Goal: Ask a question: Seek information or help from site administrators or community

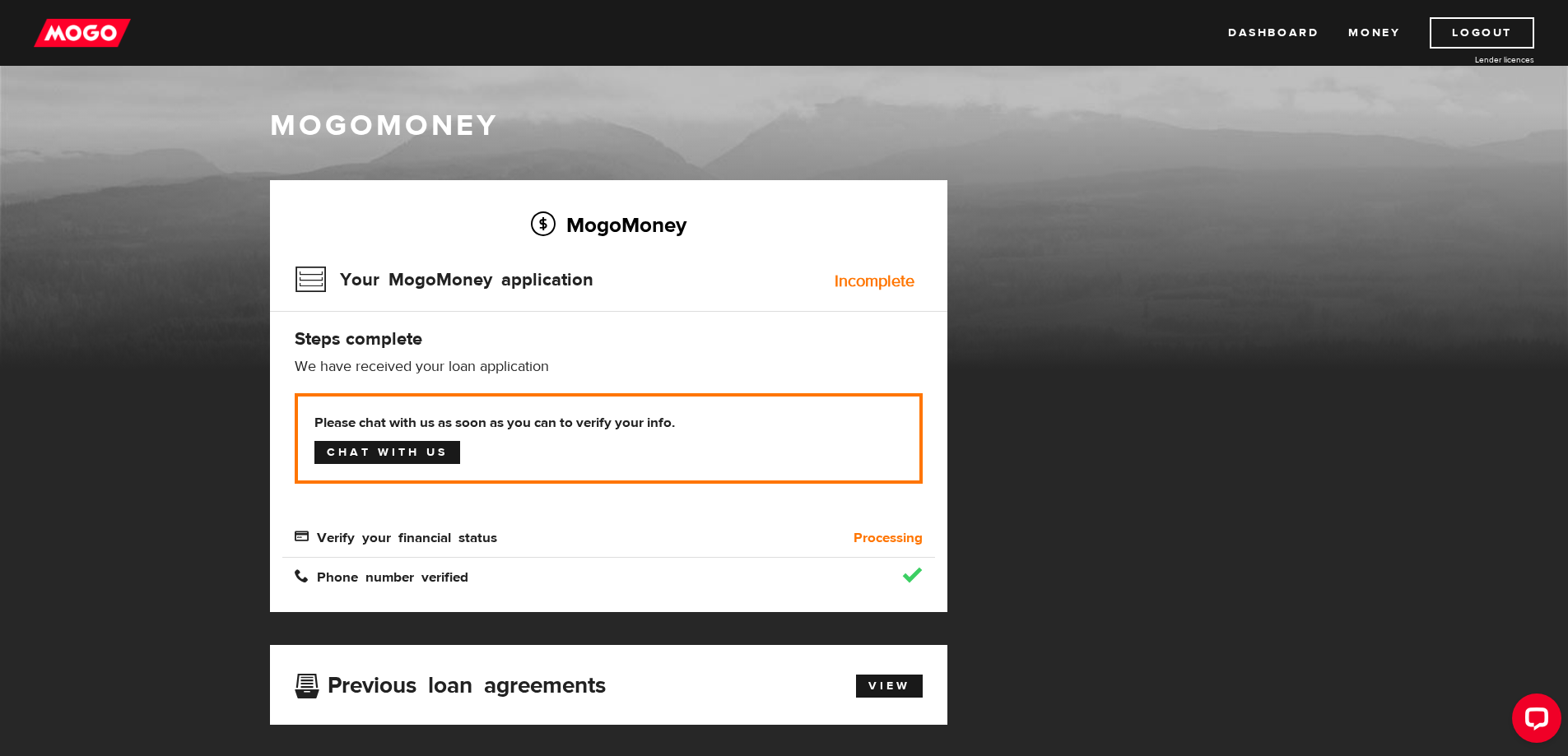
click at [375, 459] on link "Chat with us" at bounding box center [387, 452] width 145 height 23
click at [1310, 38] on link "Dashboard" at bounding box center [1273, 33] width 91 height 31
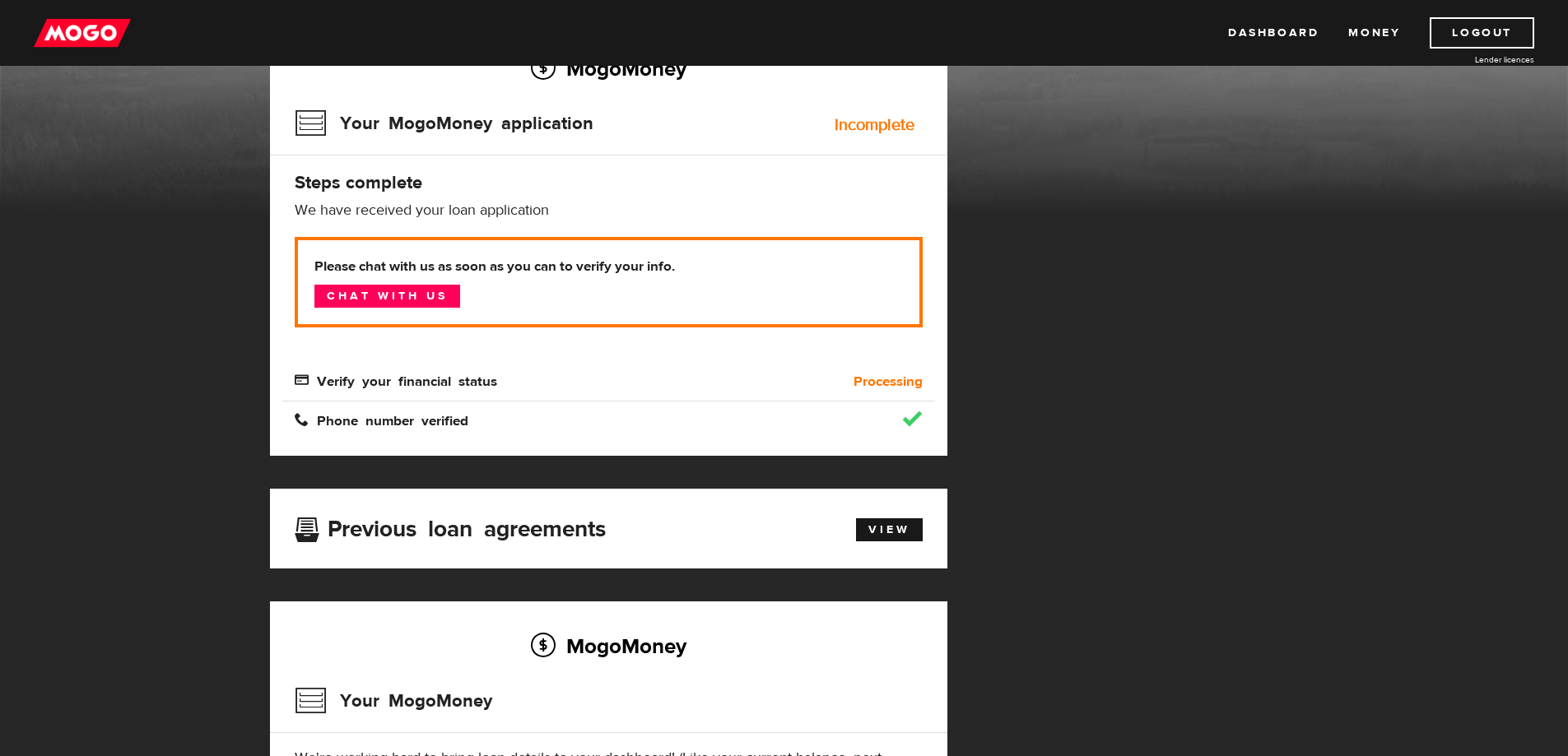
scroll to position [192, 0]
